Goal: Find specific page/section: Find specific page/section

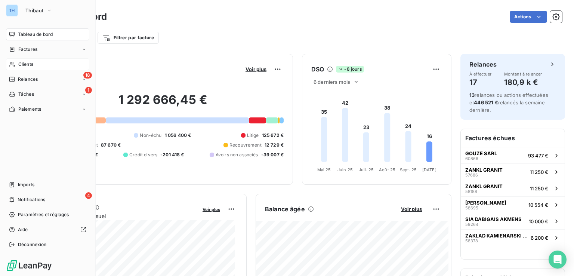
drag, startPoint x: 26, startPoint y: 64, endPoint x: 36, endPoint y: 63, distance: 9.8
click at [26, 64] on span "Clients" at bounding box center [25, 64] width 15 height 7
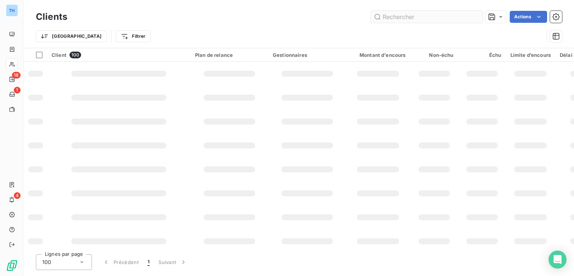
click at [390, 15] on input "text" at bounding box center [427, 17] width 112 height 12
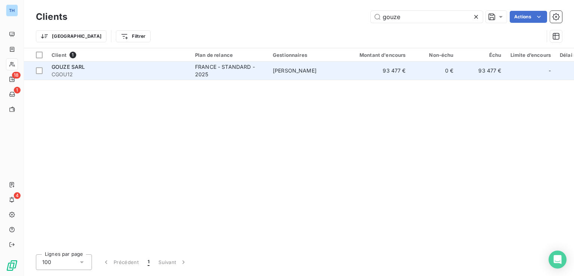
type input "gouze"
click at [158, 77] on span "CGOU12" at bounding box center [119, 74] width 135 height 7
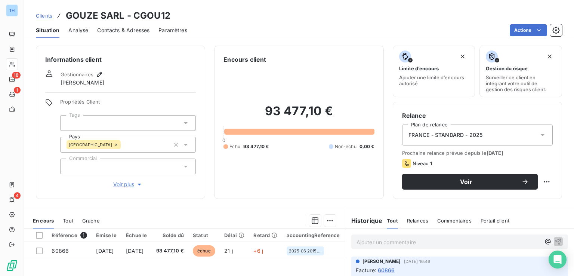
scroll to position [75, 0]
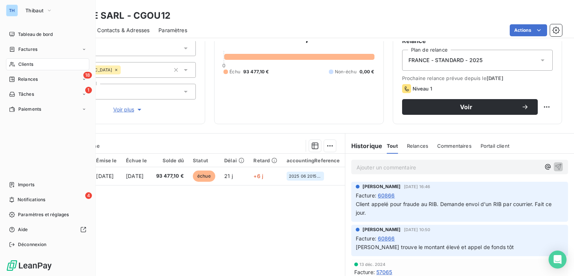
click at [28, 64] on span "Clients" at bounding box center [25, 64] width 15 height 7
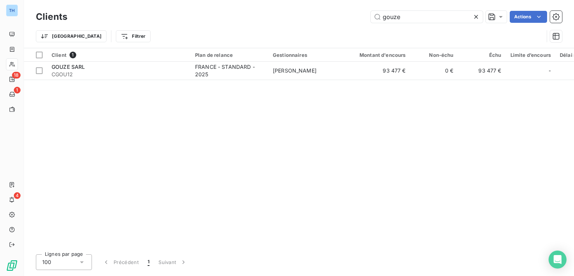
drag, startPoint x: 382, startPoint y: 16, endPoint x: 332, endPoint y: 12, distance: 50.6
click at [331, 13] on div "gouze Actions" at bounding box center [319, 17] width 486 height 12
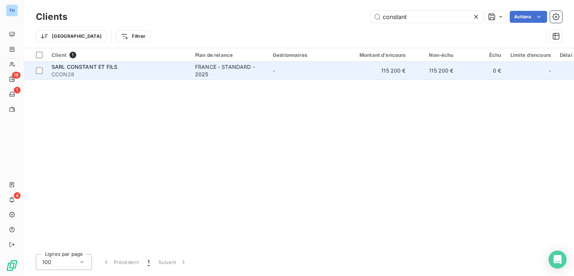
type input "constant"
click at [334, 74] on td "-" at bounding box center [307, 71] width 78 height 18
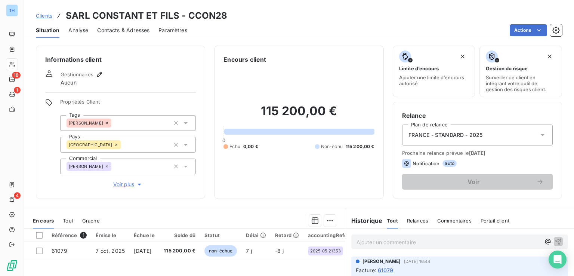
scroll to position [75, 0]
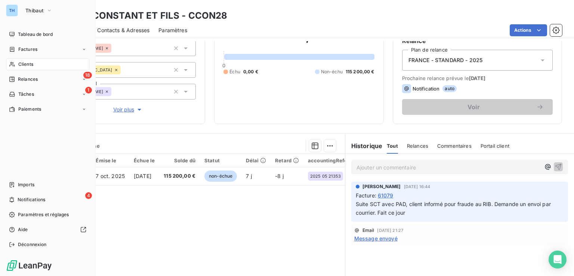
click at [21, 64] on span "Clients" at bounding box center [25, 64] width 15 height 7
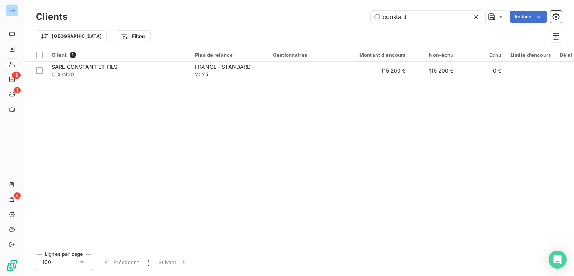
drag, startPoint x: 411, startPoint y: 16, endPoint x: 283, endPoint y: -13, distance: 131.6
click at [283, 0] on html "TH 18 1 4 Clients constant Actions Trier Filtrer Client 1 Plan de relance Gesti…" at bounding box center [287, 138] width 574 height 276
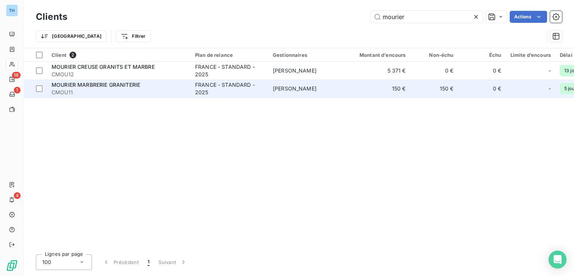
type input "mourier"
click at [126, 86] on span "MOURIER MARBRERIE GRANITERIE" at bounding box center [96, 84] width 89 height 6
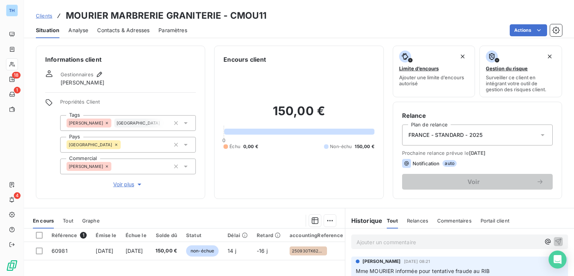
scroll to position [112, 0]
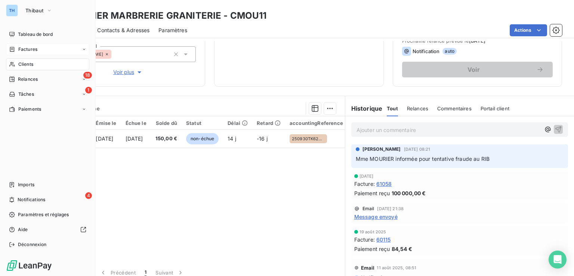
click at [29, 47] on span "Factures" at bounding box center [27, 49] width 19 height 7
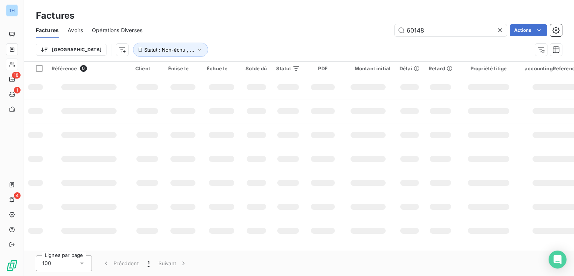
type input "60148"
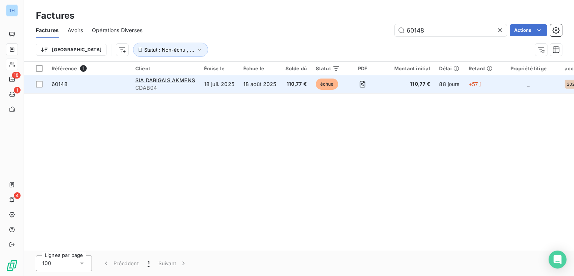
click at [248, 85] on td "18 août 2025" at bounding box center [260, 84] width 42 height 18
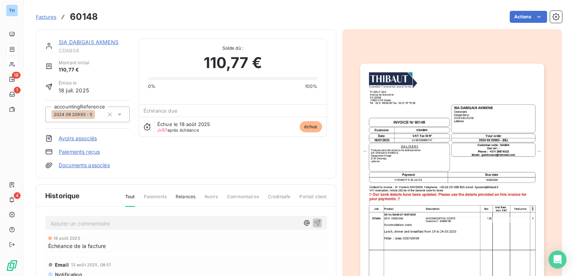
click at [500, 47] on div at bounding box center [452, 193] width 220 height 329
click at [474, 163] on img "button" at bounding box center [452, 194] width 184 height 260
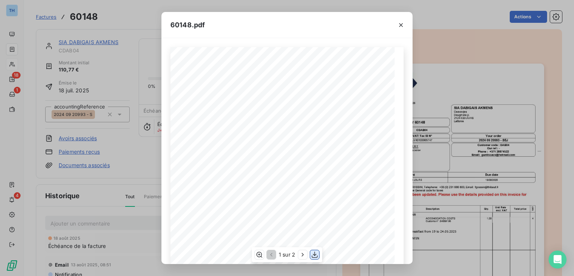
click at [315, 254] on icon "button" at bounding box center [315, 255] width 6 height 6
click at [400, 24] on icon "button" at bounding box center [401, 25] width 4 height 4
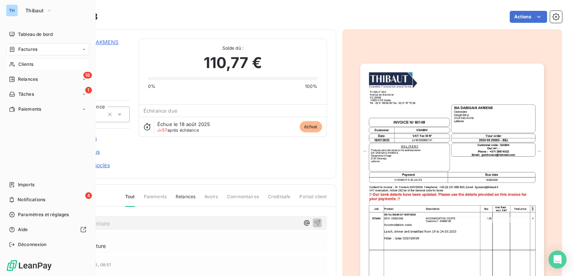
click at [24, 62] on span "Clients" at bounding box center [25, 64] width 15 height 7
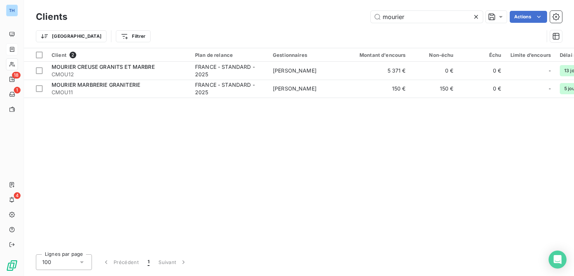
drag, startPoint x: 408, startPoint y: 18, endPoint x: 337, endPoint y: 7, distance: 71.5
click at [338, 12] on div "mourier Actions" at bounding box center [319, 17] width 486 height 12
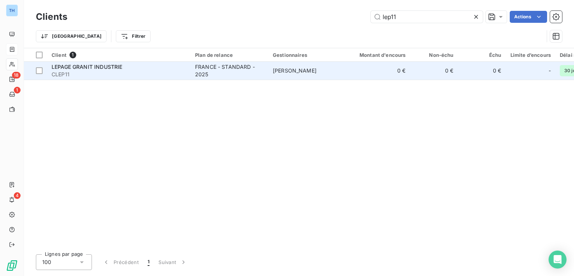
type input "lep11"
click at [233, 69] on div "FRANCE - STANDARD - 2025" at bounding box center [229, 70] width 69 height 15
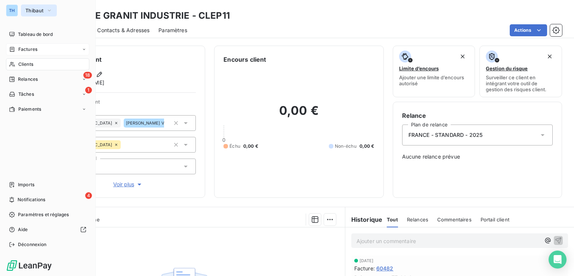
click at [34, 12] on span "Thibaut" at bounding box center [34, 10] width 18 height 6
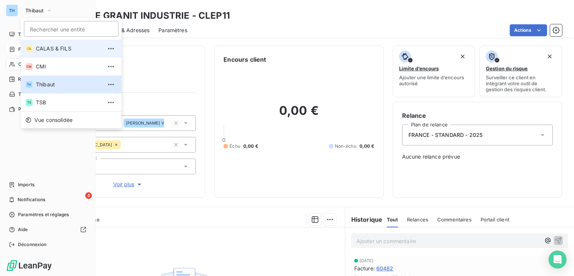
click at [47, 49] on span "CALAS & FILS" at bounding box center [69, 48] width 66 height 7
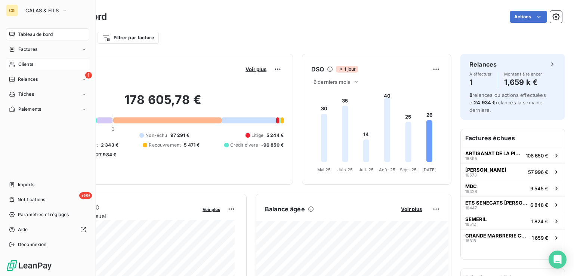
click at [26, 63] on span "Clients" at bounding box center [25, 64] width 15 height 7
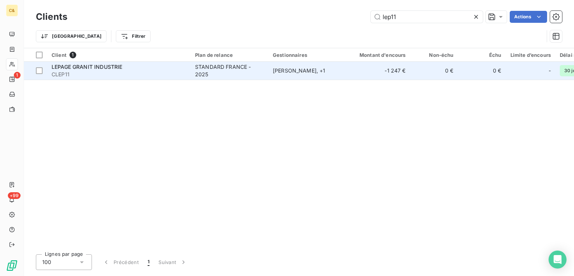
click at [330, 68] on div "[PERSON_NAME] , + 1" at bounding box center [307, 70] width 69 height 7
